Goal: Task Accomplishment & Management: Use online tool/utility

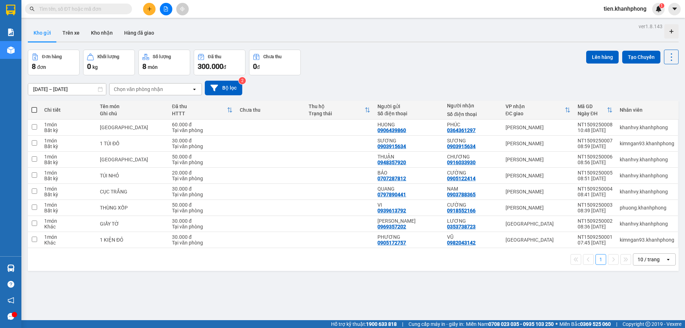
click at [106, 7] on input "text" at bounding box center [81, 9] width 84 height 8
click at [634, 127] on icon at bounding box center [636, 127] width 5 height 5
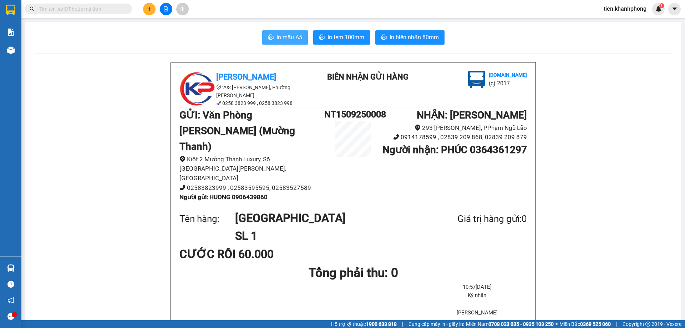
click at [283, 37] on span "In mẫu A5" at bounding box center [289, 37] width 26 height 9
drag, startPoint x: 530, startPoint y: 200, endPoint x: 167, endPoint y: 61, distance: 388.2
drag, startPoint x: 164, startPoint y: 56, endPoint x: 512, endPoint y: 299, distance: 424.8
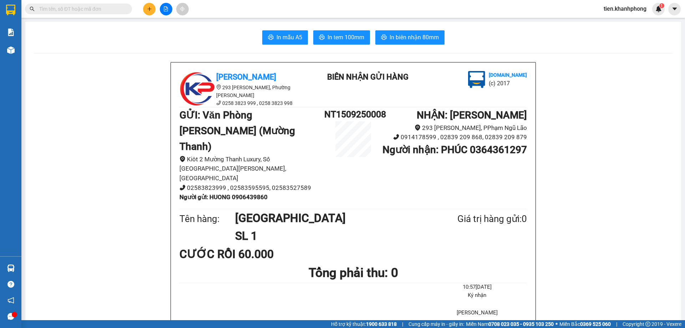
drag, startPoint x: 512, startPoint y: 299, endPoint x: 148, endPoint y: 59, distance: 436.1
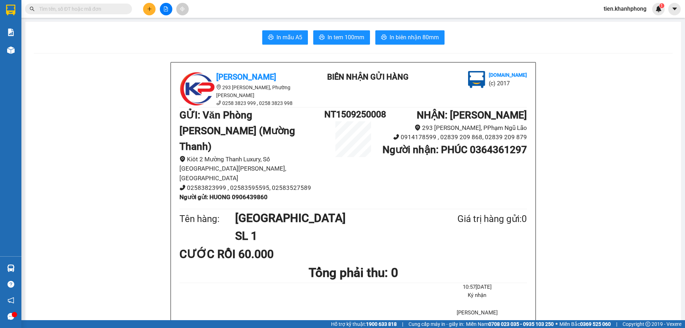
drag, startPoint x: 148, startPoint y: 59, endPoint x: 504, endPoint y: 295, distance: 427.4
click at [509, 293] on div "10:57[DATE] [PERSON_NAME]" at bounding box center [470, 303] width 117 height 40
drag, startPoint x: 510, startPoint y: 288, endPoint x: 155, endPoint y: 67, distance: 418.0
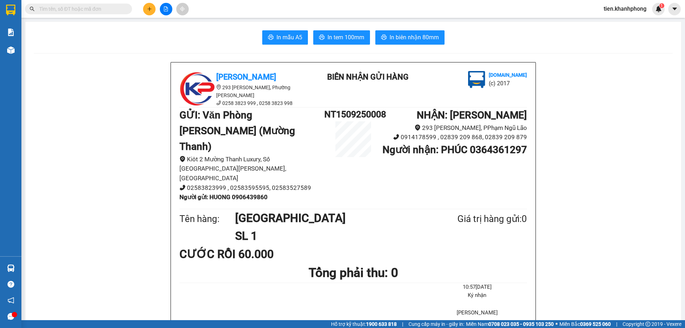
drag, startPoint x: 165, startPoint y: 57, endPoint x: 522, endPoint y: 287, distance: 424.3
click at [522, 308] on li "[PERSON_NAME]" at bounding box center [476, 312] width 99 height 9
drag, startPoint x: 522, startPoint y: 287, endPoint x: 152, endPoint y: 47, distance: 440.7
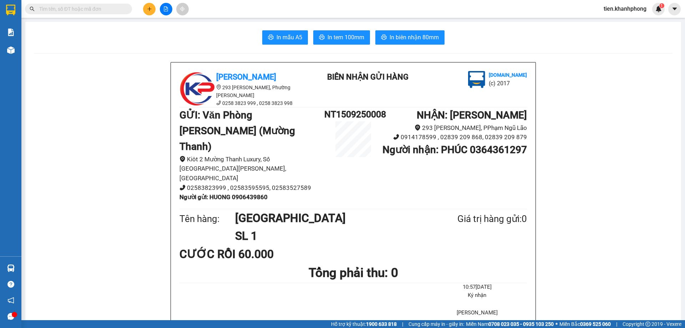
click at [285, 283] on div "10:57[DATE] [PERSON_NAME]" at bounding box center [353, 303] width 350 height 40
drag, startPoint x: 502, startPoint y: 289, endPoint x: 152, endPoint y: 10, distance: 447.7
click at [152, 10] on section "Kết quả tìm kiếm ( 0 ) Bộ lọc No Data tien.khanhphong 1 Báo cáo Báo cáo dòng ti…" at bounding box center [342, 164] width 685 height 328
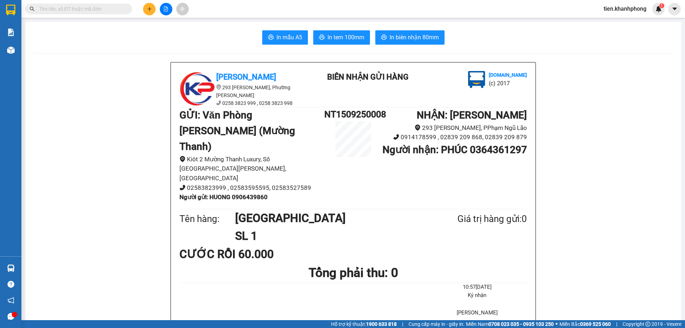
drag, startPoint x: 514, startPoint y: 282, endPoint x: 139, endPoint y: 44, distance: 444.3
drag, startPoint x: 161, startPoint y: 71, endPoint x: 506, endPoint y: 289, distance: 408.5
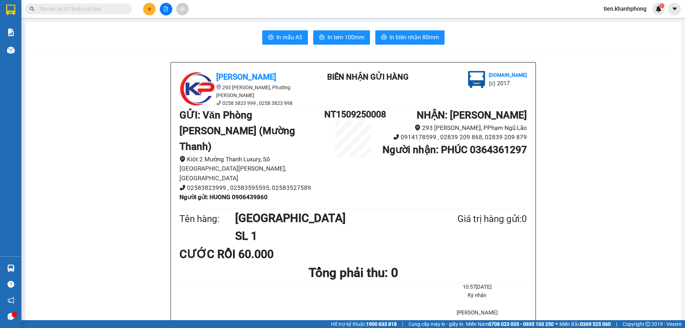
click at [511, 308] on li "[PERSON_NAME]" at bounding box center [476, 312] width 99 height 9
drag, startPoint x: 516, startPoint y: 209, endPoint x: 166, endPoint y: 8, distance: 403.4
click at [166, 8] on section "Kết quả tìm kiếm ( 0 ) Bộ lọc No Data tien.khanhphong 1 Báo cáo Báo cáo dòng ti…" at bounding box center [342, 164] width 685 height 328
click at [411, 245] on div "CƯỚC RỒI 60.000" at bounding box center [352, 254] width 347 height 18
drag, startPoint x: 502, startPoint y: 297, endPoint x: 158, endPoint y: 58, distance: 419.6
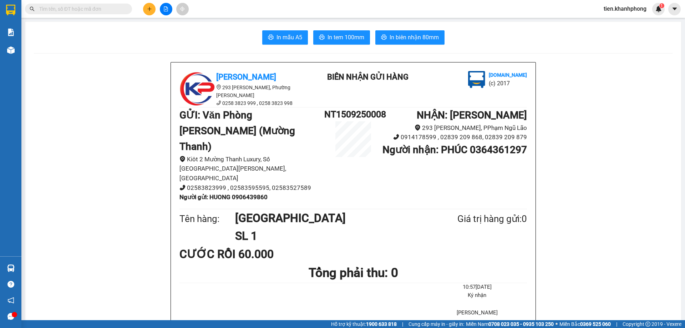
drag, startPoint x: 529, startPoint y: 291, endPoint x: 151, endPoint y: 56, distance: 445.3
click at [334, 209] on h1 "[GEOGRAPHIC_DATA]" at bounding box center [329, 218] width 188 height 18
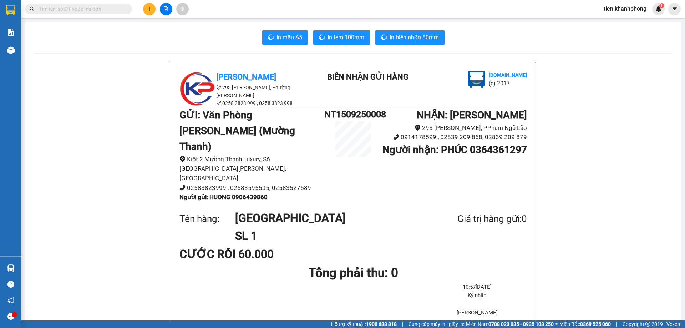
drag, startPoint x: 342, startPoint y: 190, endPoint x: 166, endPoint y: 60, distance: 218.5
drag, startPoint x: 127, startPoint y: 61, endPoint x: 538, endPoint y: 289, distance: 469.6
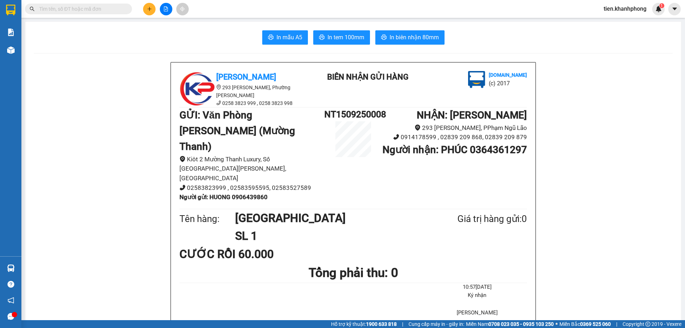
drag, startPoint x: 533, startPoint y: 289, endPoint x: 127, endPoint y: 43, distance: 474.8
click at [228, 42] on div "In mẫu A5 In tem 100mm In biên nhận 80mm" at bounding box center [353, 37] width 638 height 14
